Goal: Navigation & Orientation: Find specific page/section

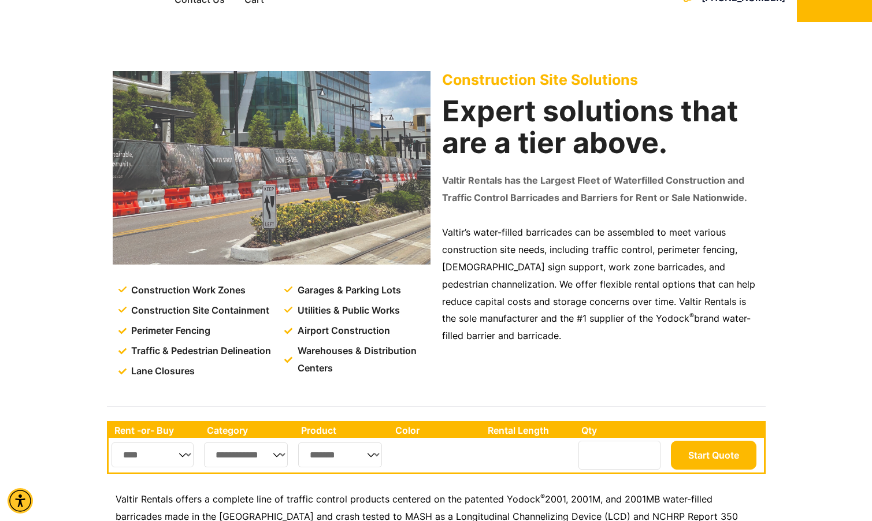
scroll to position [41, 0]
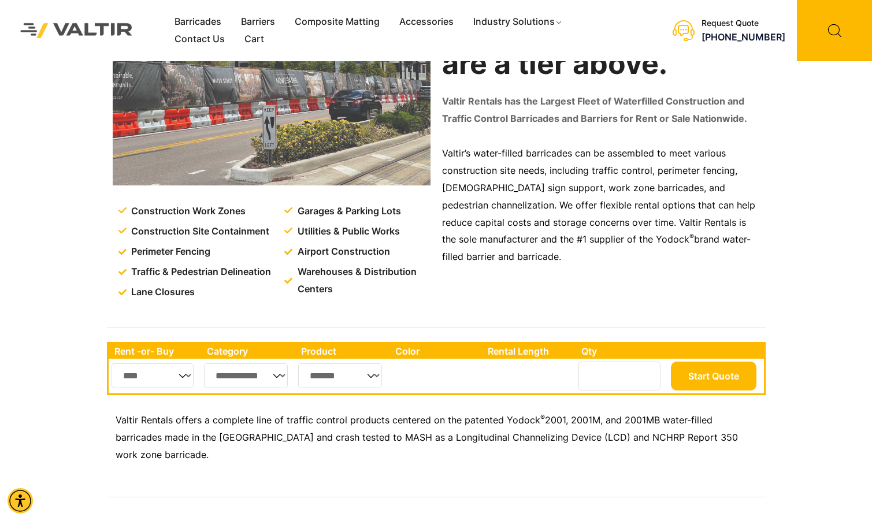
scroll to position [203, 0]
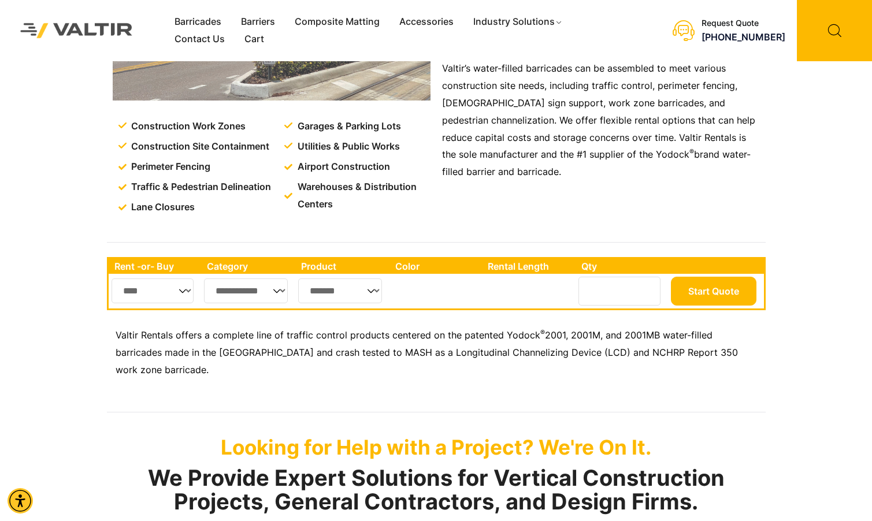
select select "**"
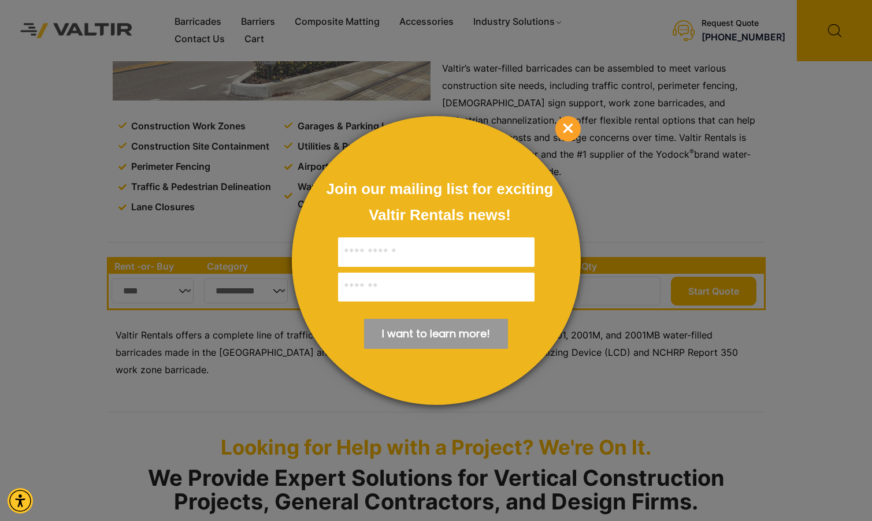
click at [564, 136] on span "×" at bounding box center [567, 128] width 25 height 25
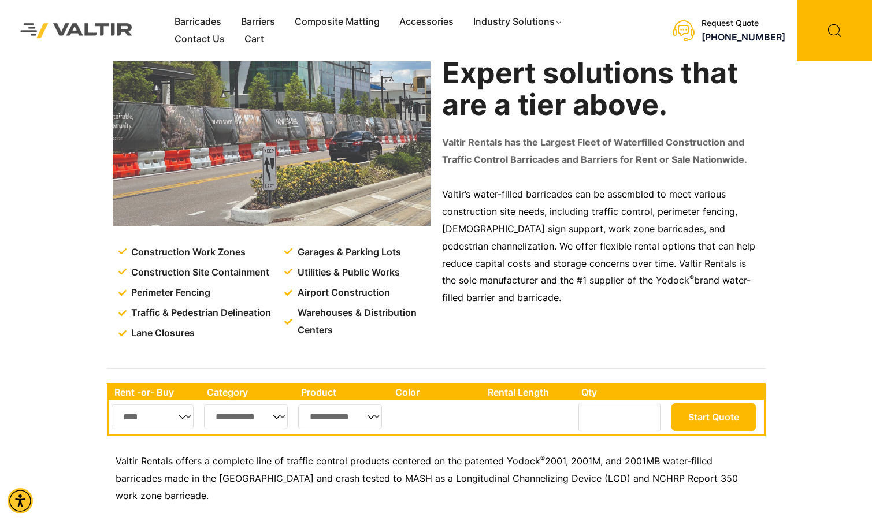
scroll to position [78, 0]
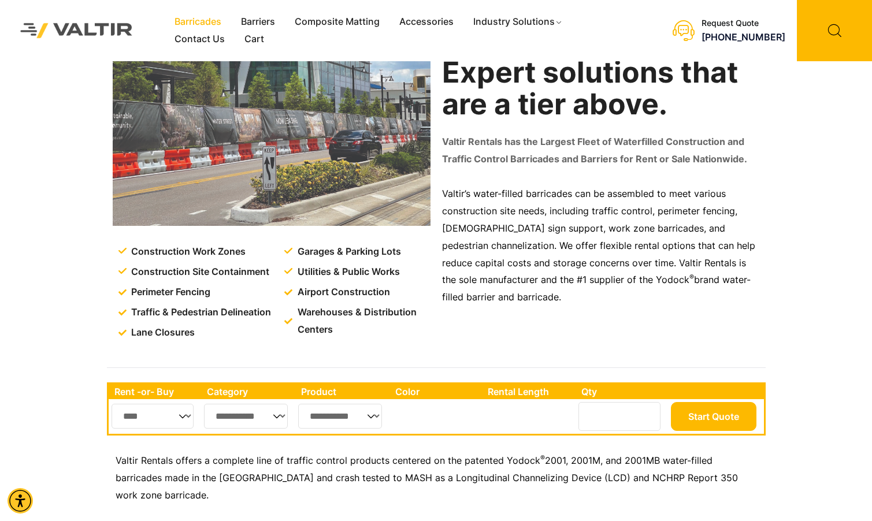
click at [207, 18] on link "Barricades" at bounding box center [198, 21] width 66 height 17
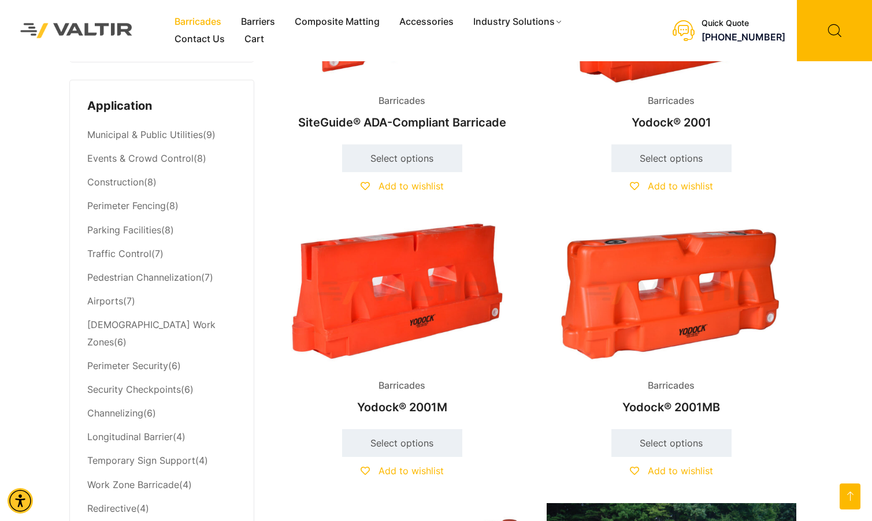
scroll to position [467, 0]
click at [149, 248] on link "Traffic Control" at bounding box center [119, 254] width 64 height 12
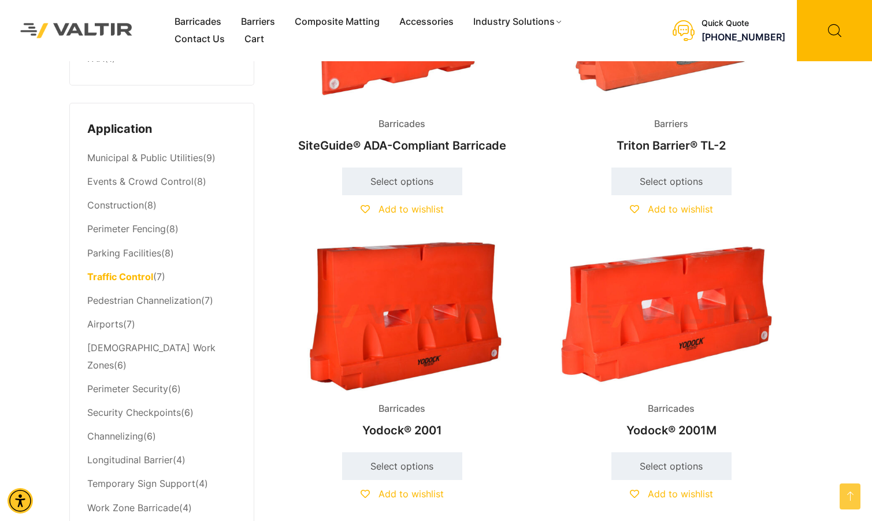
scroll to position [102, 0]
